Goal: Ask a question

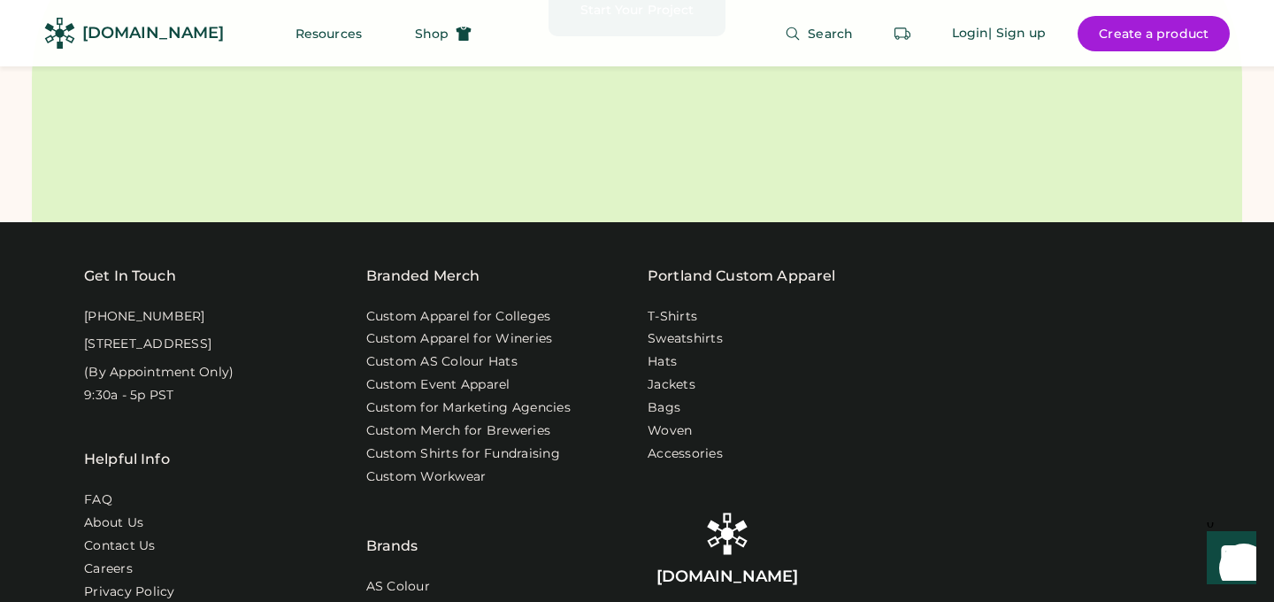
scroll to position [5533, 0]
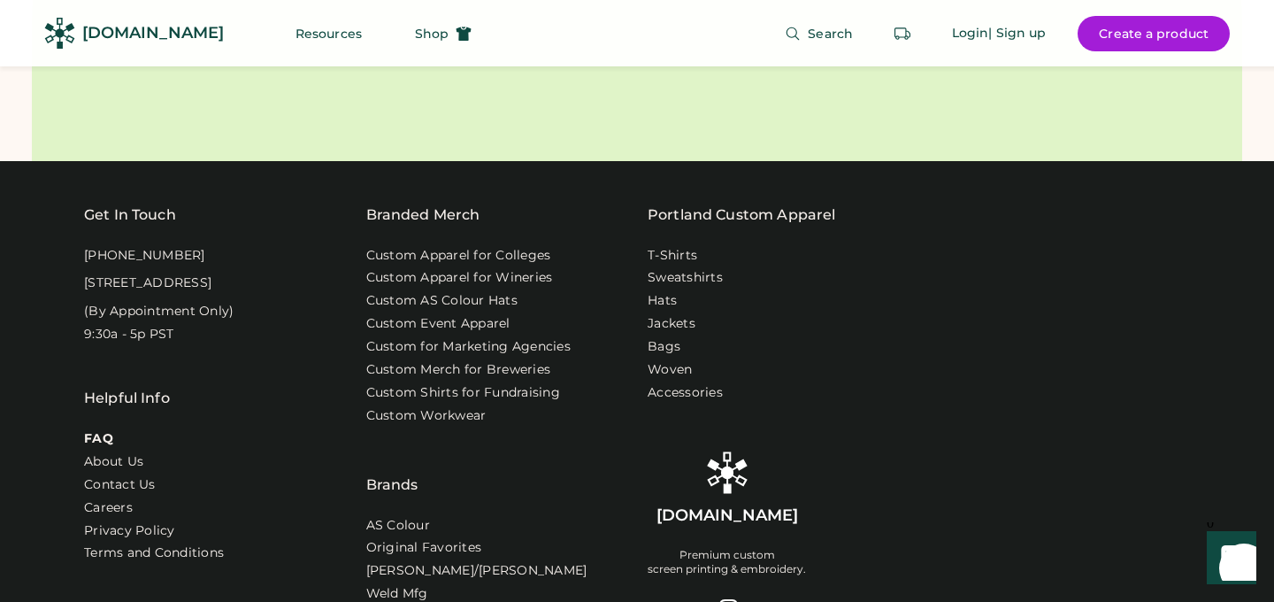
click at [98, 448] on link "FAQ" at bounding box center [98, 439] width 29 height 18
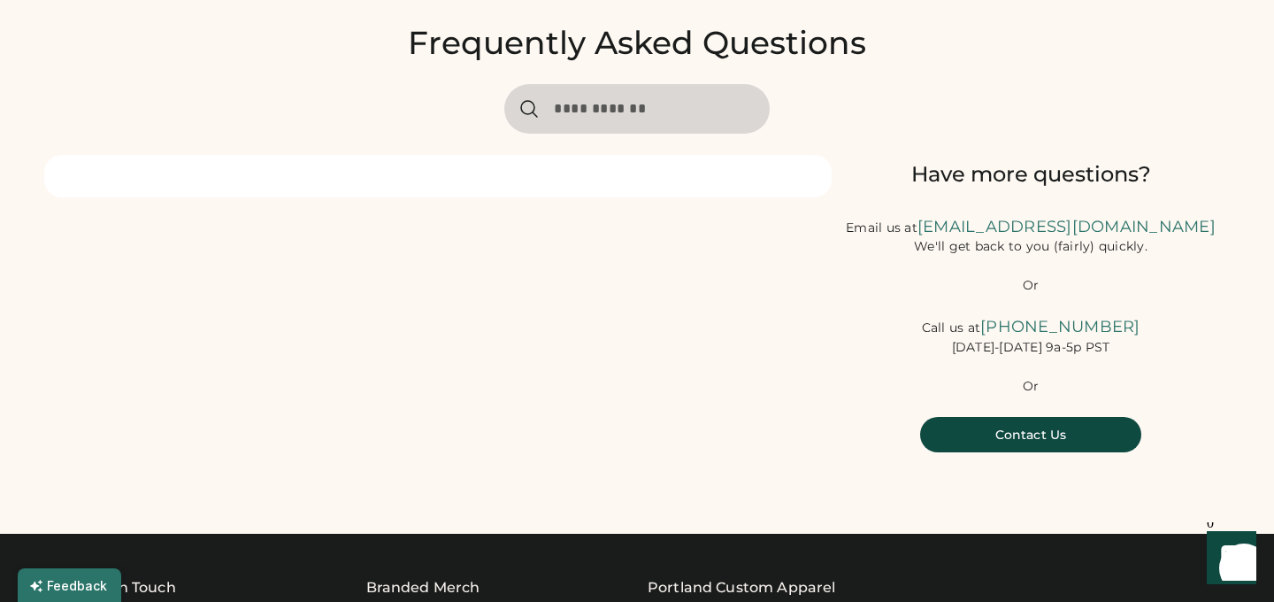
scroll to position [103, 0]
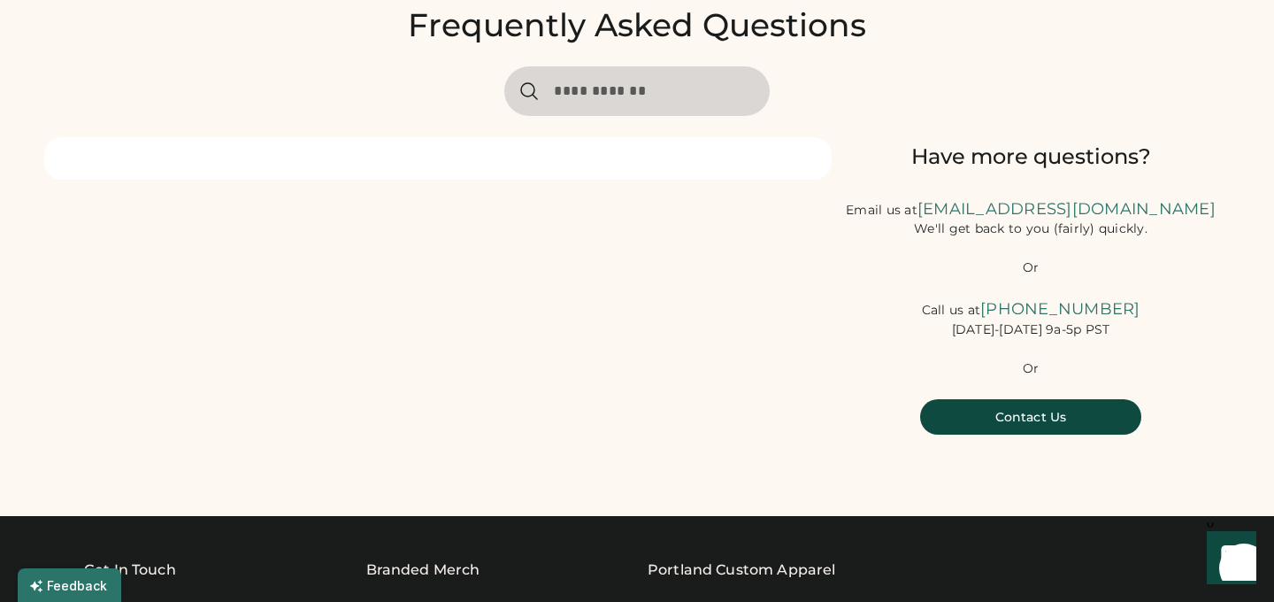
click at [609, 81] on input "input" at bounding box center [636, 91] width 265 height 50
type input "**********"
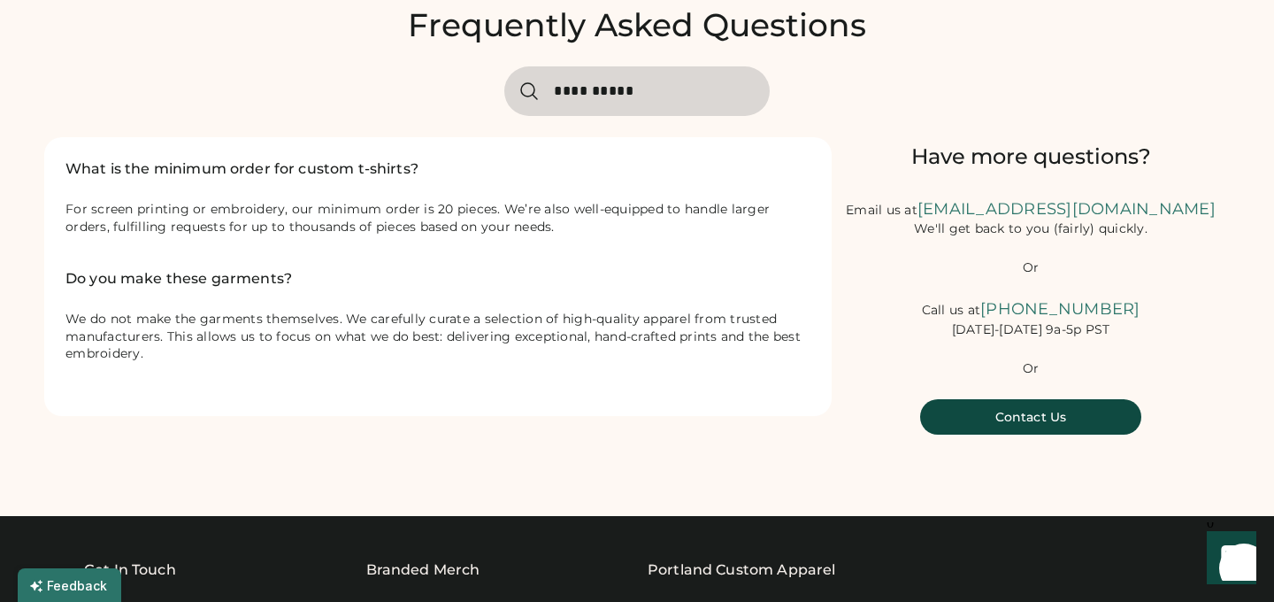
scroll to position [0, 0]
